Goal: Information Seeking & Learning: Learn about a topic

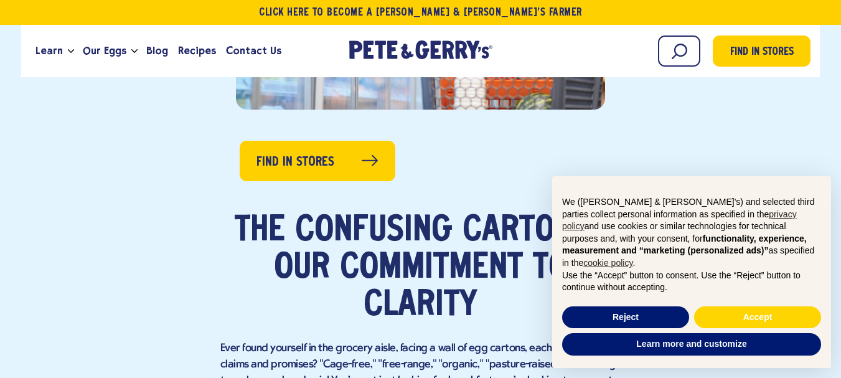
scroll to position [647, 0]
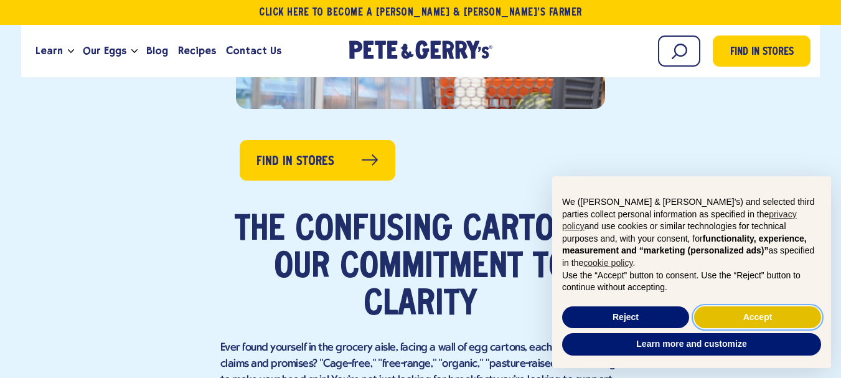
click at [746, 319] on button "Accept" at bounding box center [757, 317] width 127 height 22
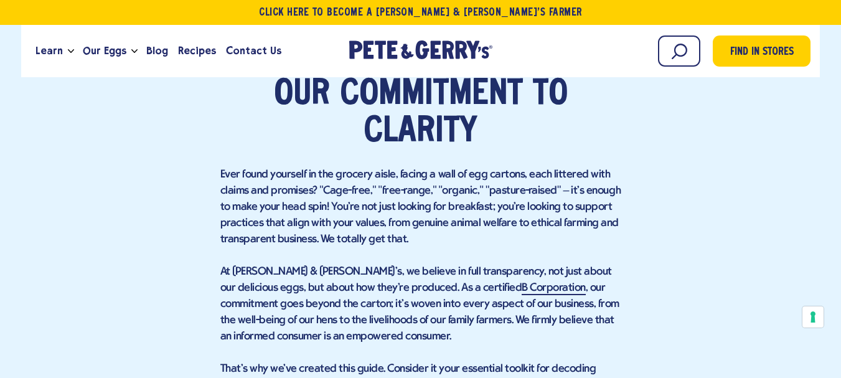
scroll to position [840, 0]
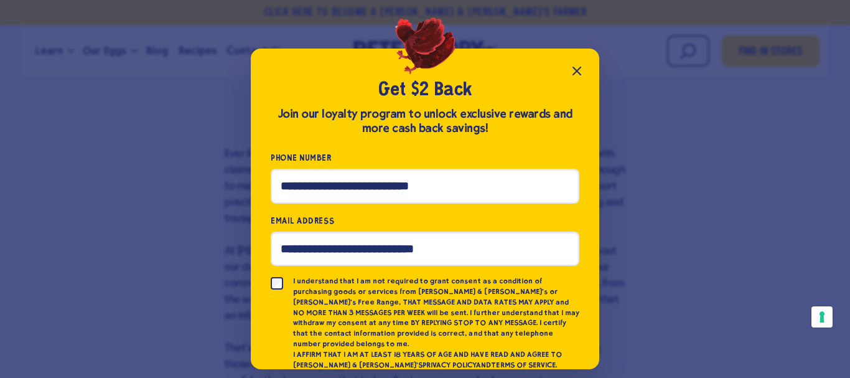
click at [583, 78] on icon "Close popup" at bounding box center [576, 70] width 15 height 15
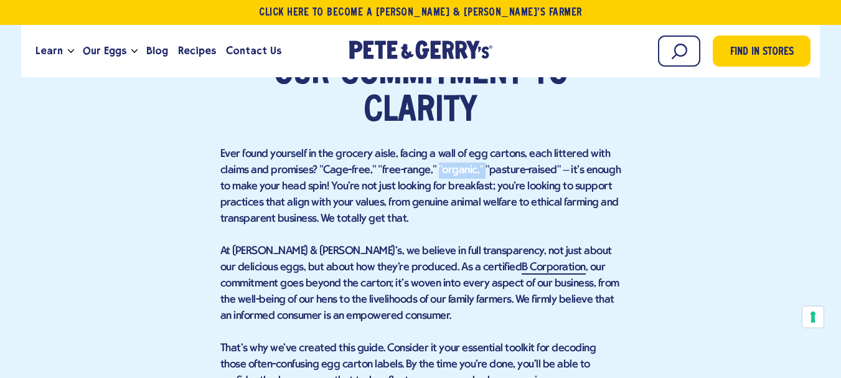
drag, startPoint x: 434, startPoint y: 169, endPoint x: 480, endPoint y: 171, distance: 46.1
click at [480, 171] on span "Ever found yourself in the grocery aisle, facing a wall of egg cartons, each li…" at bounding box center [420, 186] width 401 height 77
click at [487, 169] on span "Ever found yourself in the grocery aisle, facing a wall of egg cartons, each li…" at bounding box center [420, 186] width 401 height 77
drag, startPoint x: 487, startPoint y: 172, endPoint x: 558, endPoint y: 169, distance: 71.6
click at [558, 169] on span "Ever found yourself in the grocery aisle, facing a wall of egg cartons, each li…" at bounding box center [420, 186] width 401 height 77
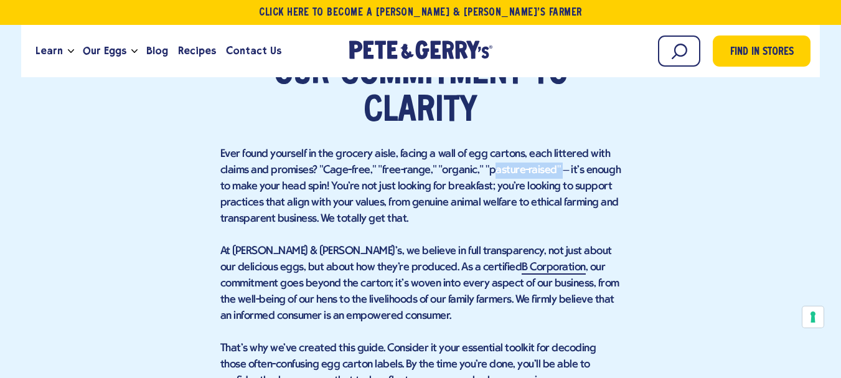
click at [558, 169] on span "Ever found yourself in the grocery aisle, facing a wall of egg cartons, each li…" at bounding box center [420, 186] width 401 height 77
click at [558, 173] on span "Ever found yourself in the grocery aisle, facing a wall of egg cartons, each li…" at bounding box center [420, 186] width 401 height 77
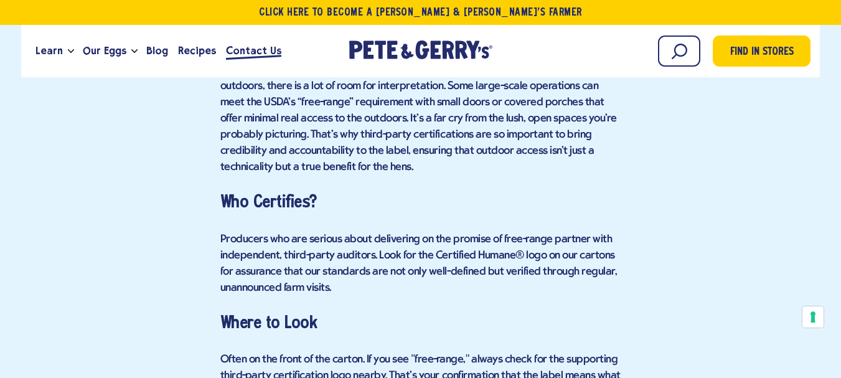
scroll to position [2244, 0]
